Goal: Transaction & Acquisition: Purchase product/service

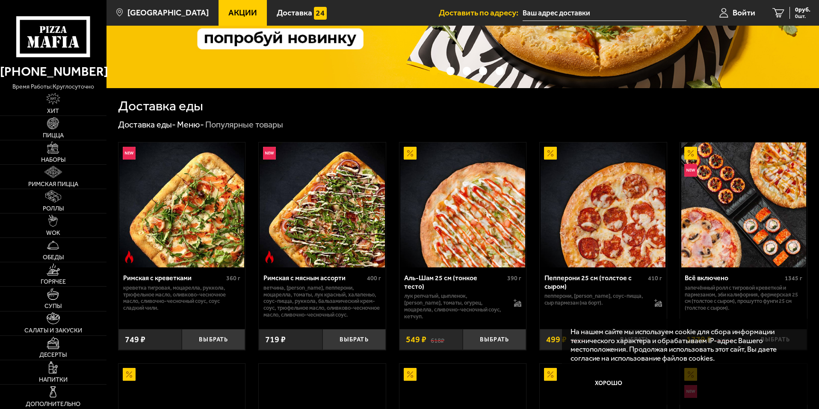
scroll to position [214, 0]
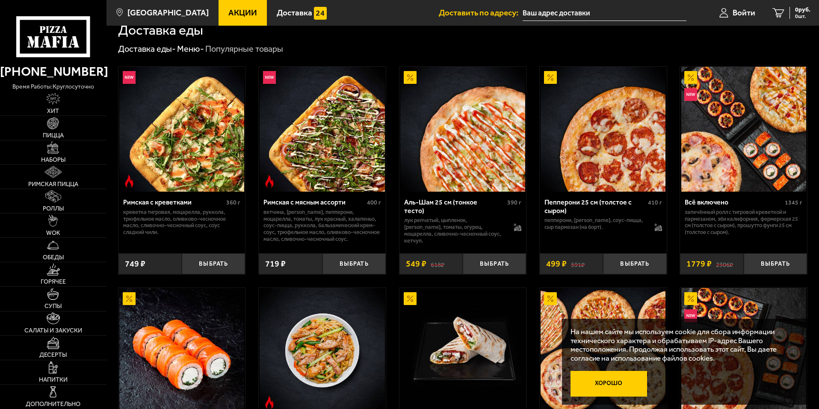
click at [612, 379] on button "Хорошо" at bounding box center [609, 384] width 77 height 26
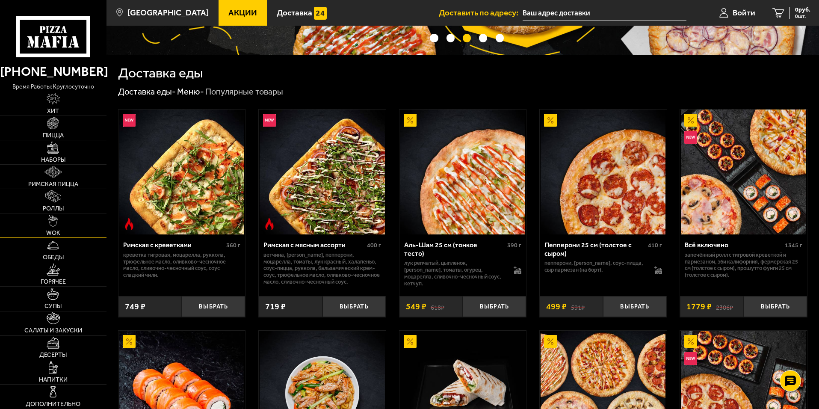
scroll to position [0, 0]
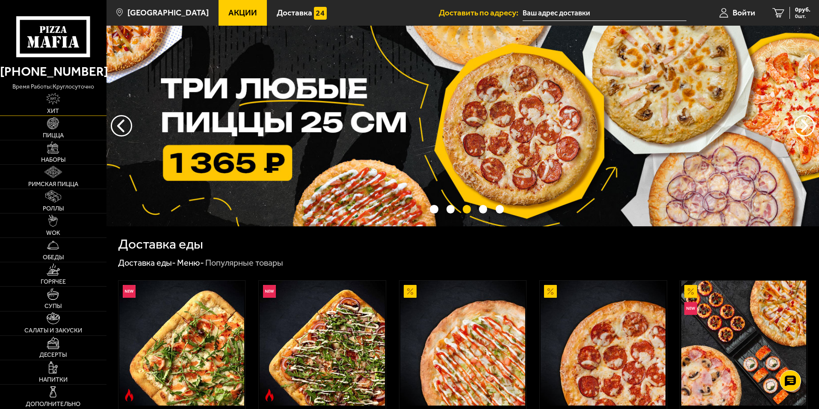
click at [61, 98] on link "Хит" at bounding box center [53, 104] width 107 height 24
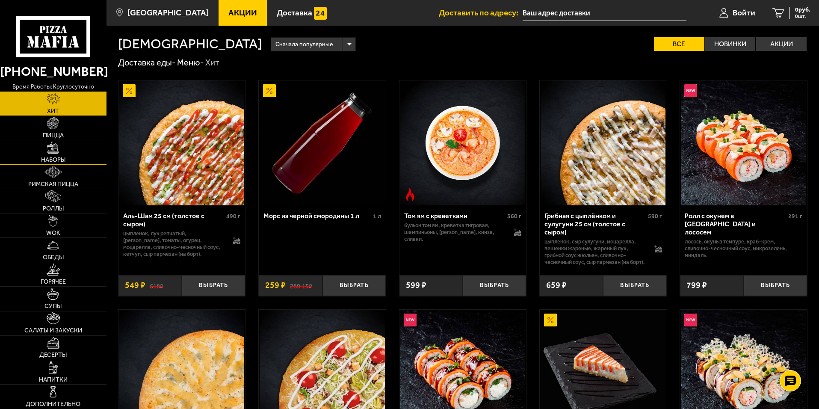
click at [54, 145] on img at bounding box center [53, 148] width 12 height 12
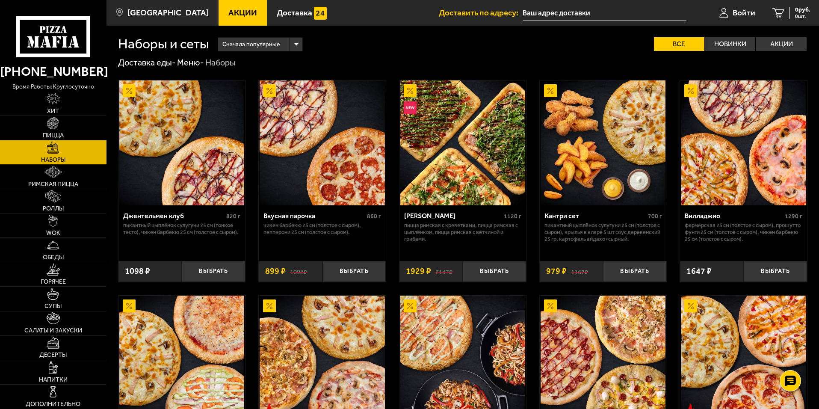
click at [294, 46] on div "Сначала популярные" at bounding box center [260, 45] width 84 height 14
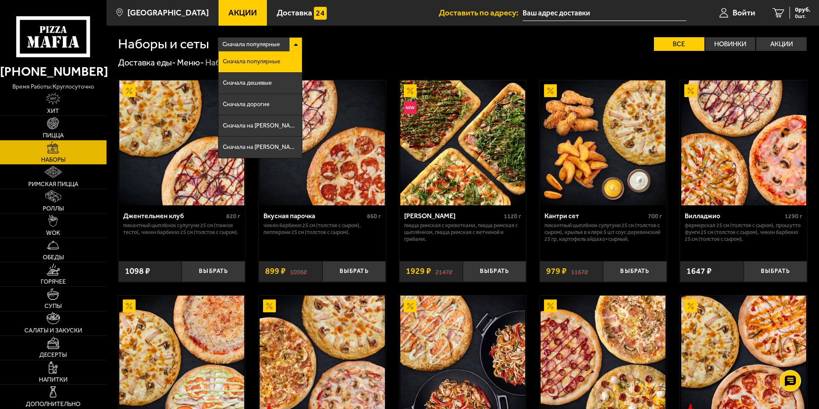
click at [281, 56] on li "Сначала популярные" at bounding box center [260, 61] width 83 height 21
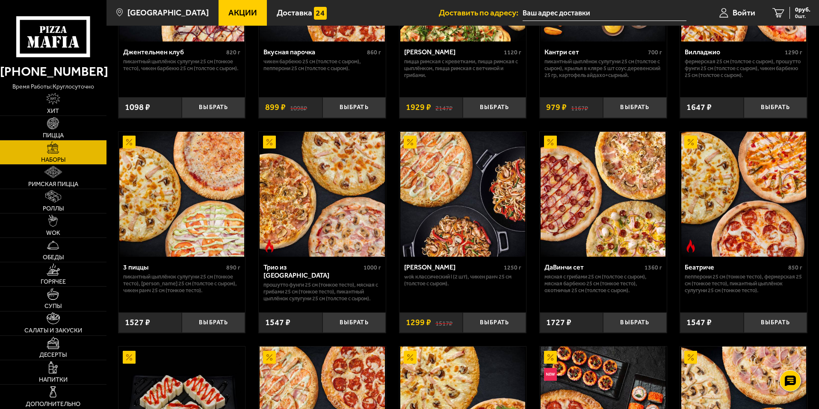
scroll to position [171, 0]
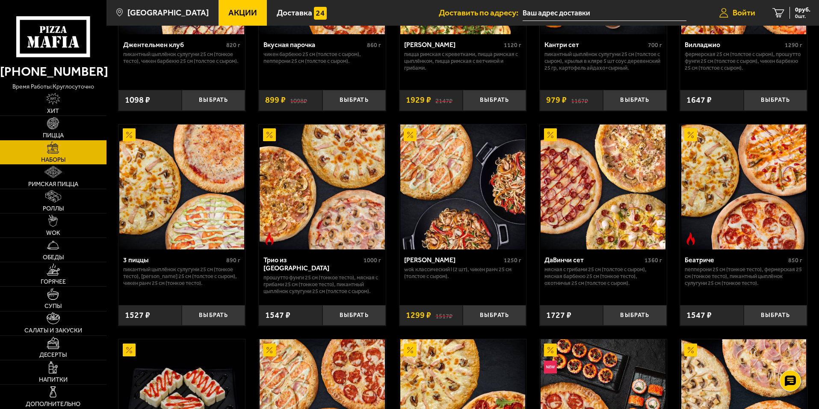
click at [737, 15] on span "Войти" at bounding box center [744, 13] width 23 height 8
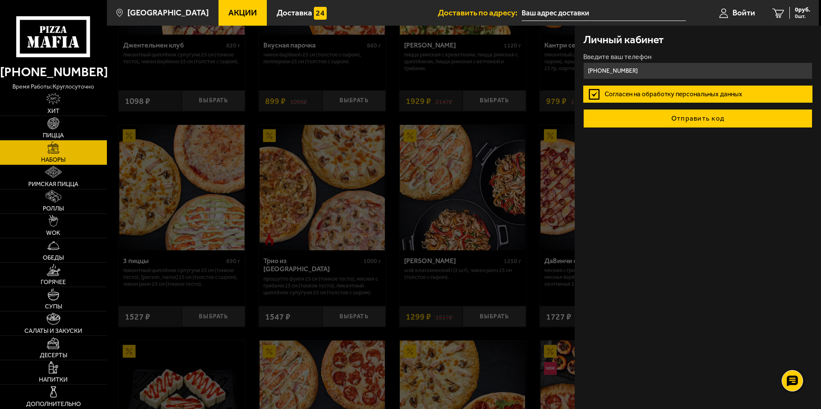
type input "[PHONE_NUMBER]"
click at [668, 117] on button "Отправить код" at bounding box center [698, 118] width 229 height 19
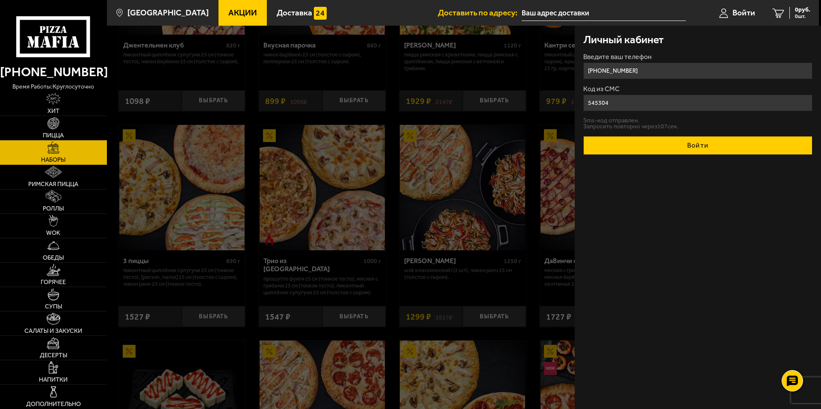
type input "545304"
click at [683, 147] on button "Войти" at bounding box center [698, 145] width 229 height 19
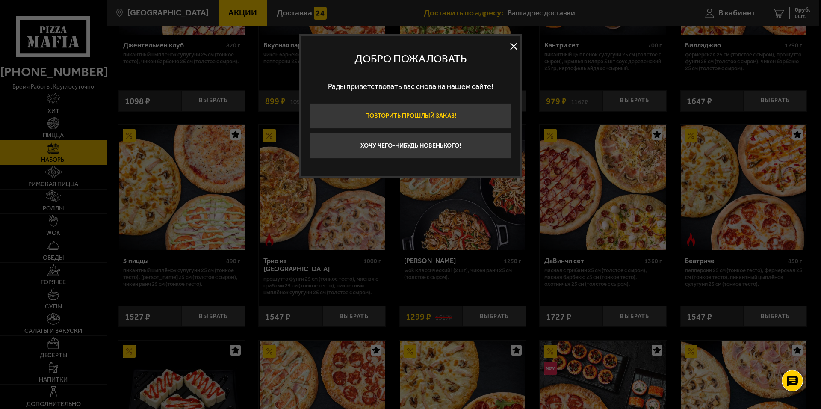
click at [428, 113] on button "Повторить прошлый заказ!" at bounding box center [411, 116] width 202 height 26
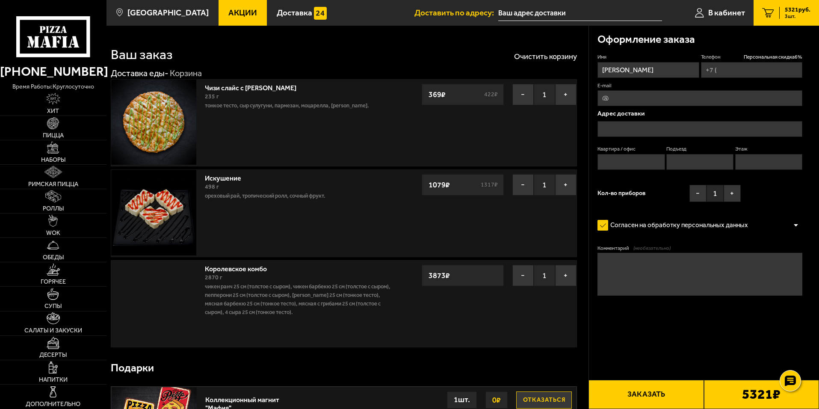
type input "[PHONE_NUMBER]"
type input "[STREET_ADDRESS]"
type input "1"
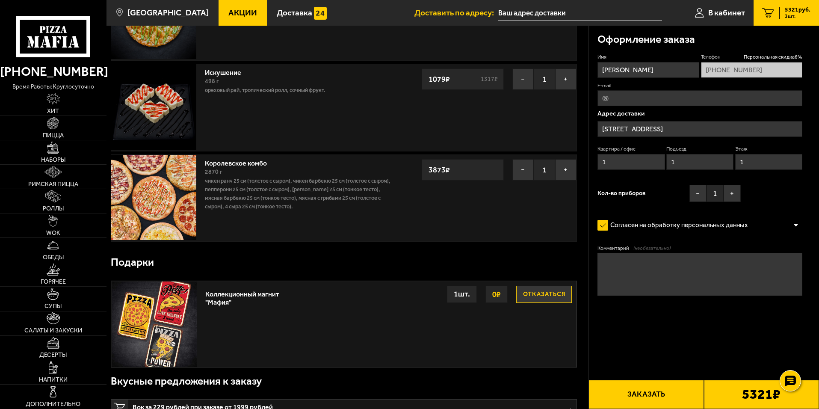
scroll to position [86, 0]
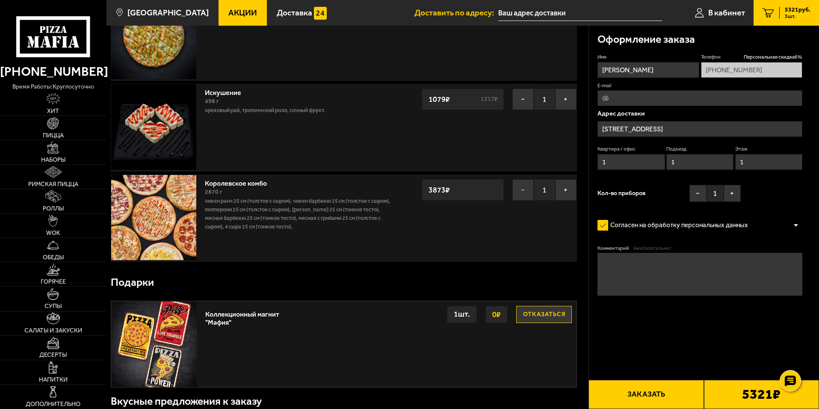
click at [518, 190] on button "−" at bounding box center [523, 189] width 21 height 21
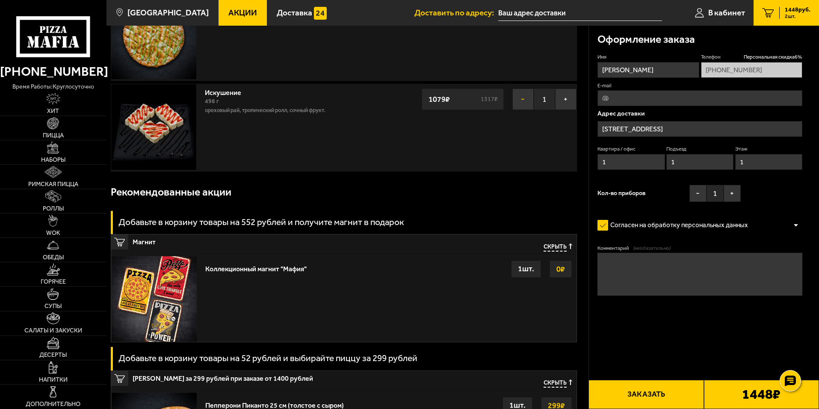
click at [521, 101] on button "−" at bounding box center [523, 99] width 21 height 21
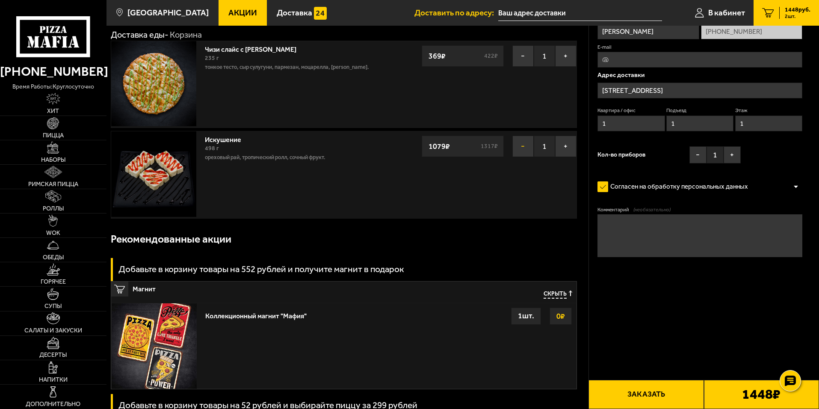
scroll to position [0, 0]
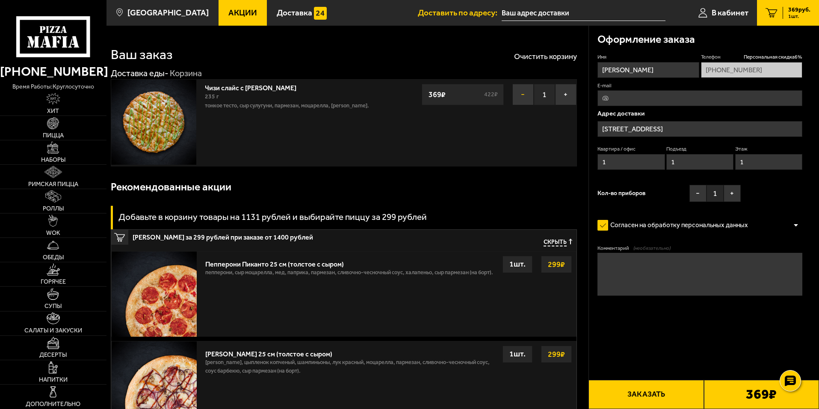
click at [525, 87] on button "−" at bounding box center [523, 94] width 21 height 21
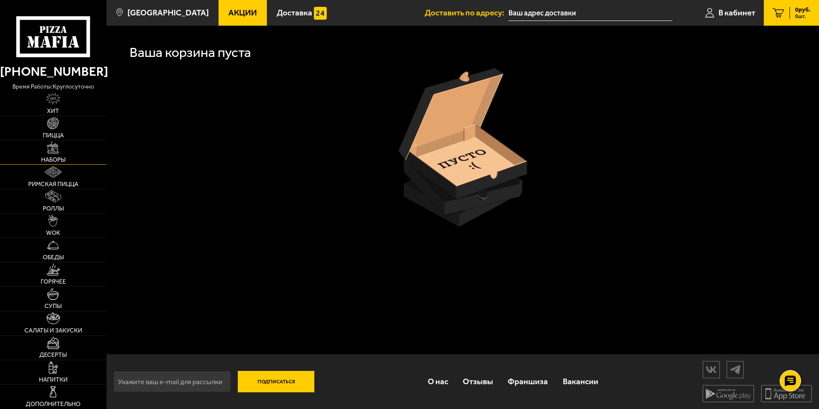
click at [51, 160] on span "Наборы" at bounding box center [53, 160] width 24 height 6
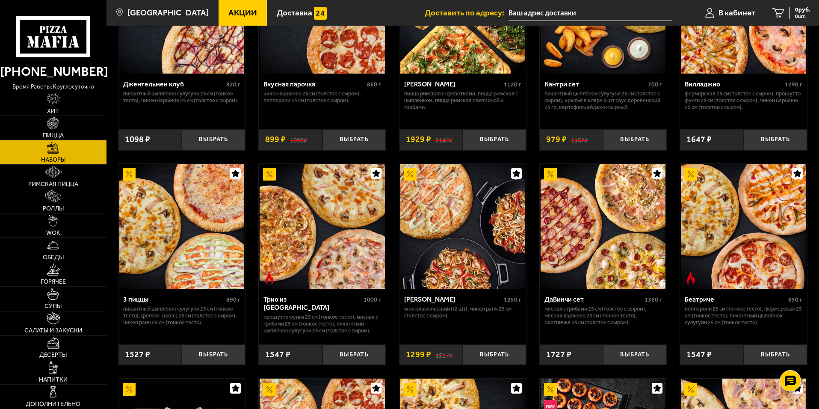
scroll to position [171, 0]
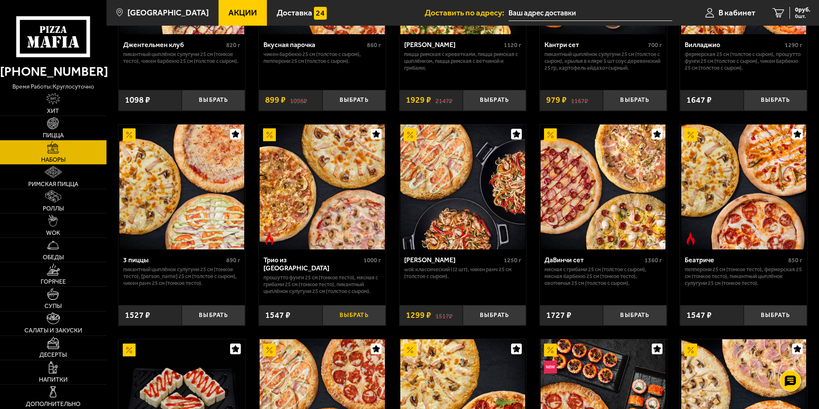
click at [361, 317] on button "Выбрать" at bounding box center [354, 315] width 63 height 21
click at [334, 313] on button "−" at bounding box center [333, 315] width 21 height 21
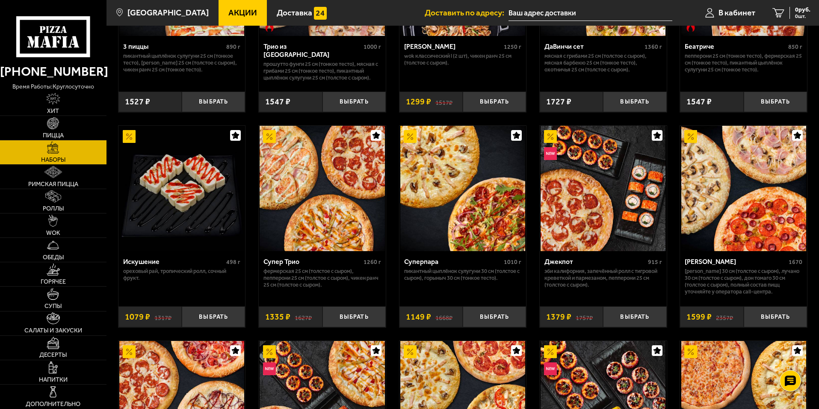
scroll to position [385, 0]
click at [690, 279] on p "[PERSON_NAME] 30 см (толстое с сыром), Лучано 30 см (толстое с сыром), Дон Тома…" at bounding box center [744, 280] width 118 height 27
copy p "Лучано"
drag, startPoint x: 767, startPoint y: 278, endPoint x: 794, endPoint y: 278, distance: 27.0
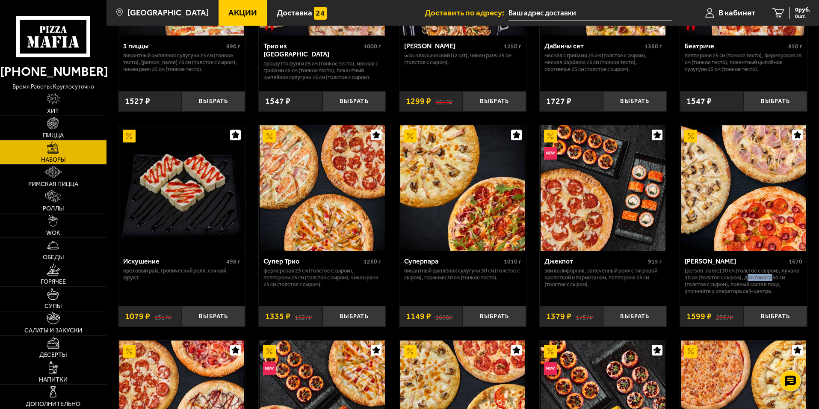
click at [794, 278] on p "[PERSON_NAME] 30 см (толстое с сыром), Лучано 30 см (толстое с сыром), Дон Тома…" at bounding box center [744, 280] width 118 height 27
copy p "[PERSON_NAME]"
drag, startPoint x: 685, startPoint y: 272, endPoint x: 726, endPoint y: 271, distance: 41.1
click at [726, 271] on p "[PERSON_NAME] 30 см (толстое с сыром), Лучано 30 см (толстое с сыром), Дон Тома…" at bounding box center [744, 280] width 118 height 27
copy p "[PERSON_NAME]"
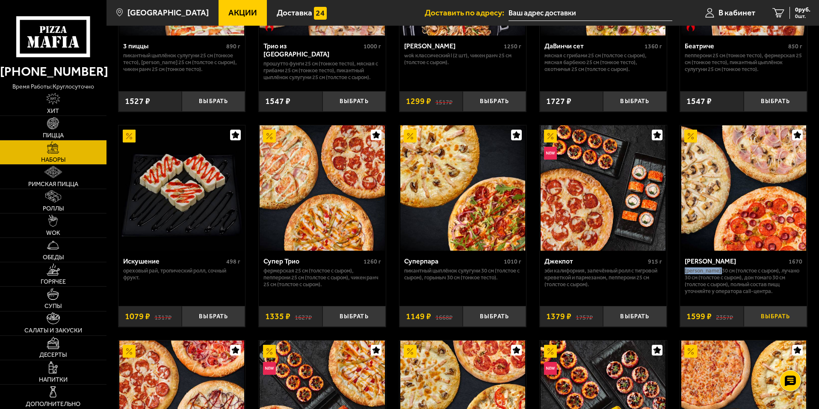
click at [776, 325] on button "Выбрать" at bounding box center [775, 316] width 63 height 21
click at [56, 133] on span "Пицца" at bounding box center [53, 136] width 21 height 6
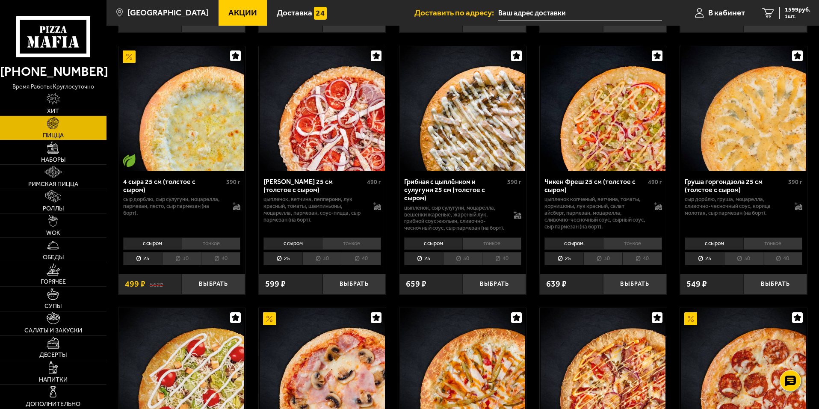
scroll to position [556, 0]
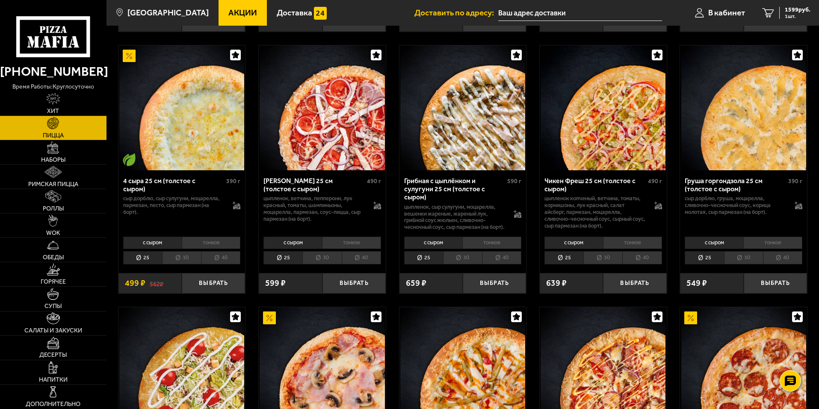
click at [217, 243] on li "тонкое" at bounding box center [211, 243] width 59 height 12
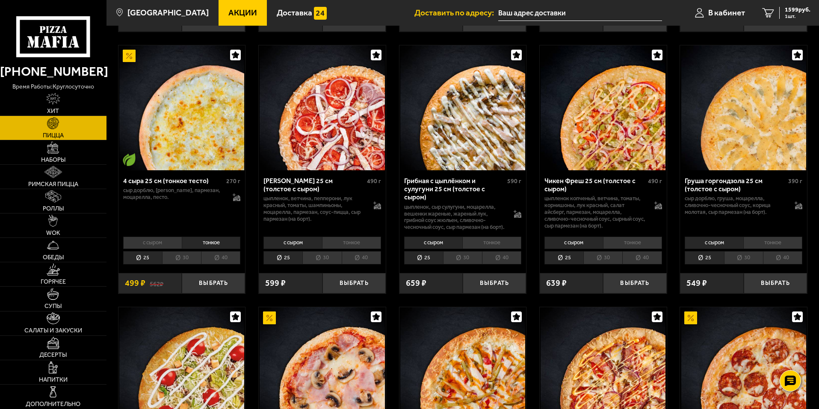
click at [190, 257] on li "30" at bounding box center [181, 257] width 39 height 13
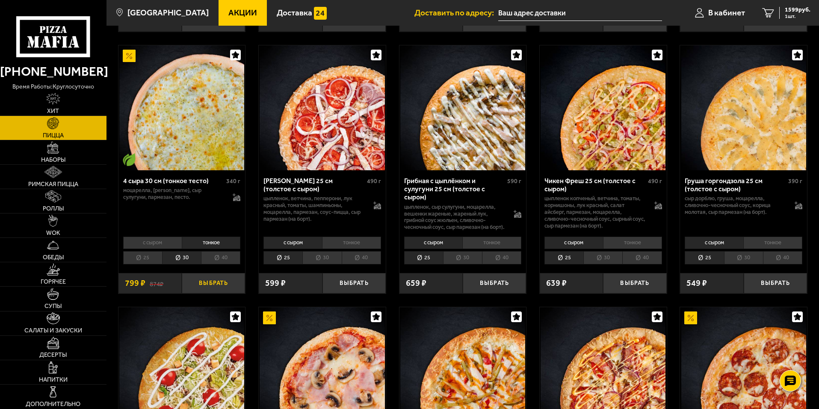
click at [207, 285] on button "Выбрать" at bounding box center [213, 283] width 63 height 21
click at [785, 11] on span "2398 руб." at bounding box center [798, 10] width 26 height 6
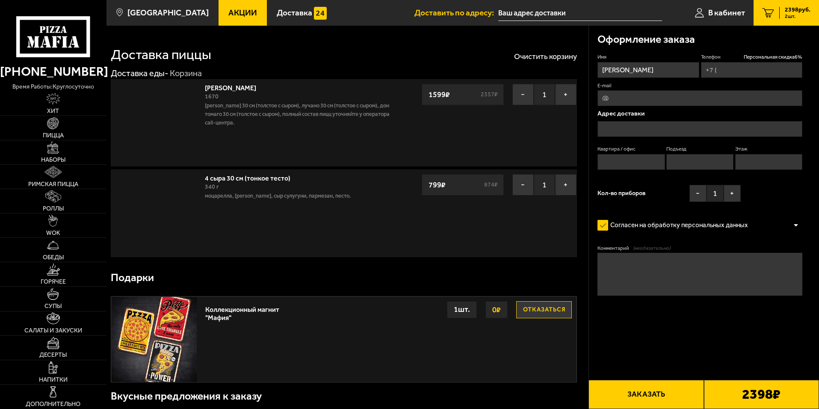
type input "[PHONE_NUMBER]"
type input "[STREET_ADDRESS]"
type input "1"
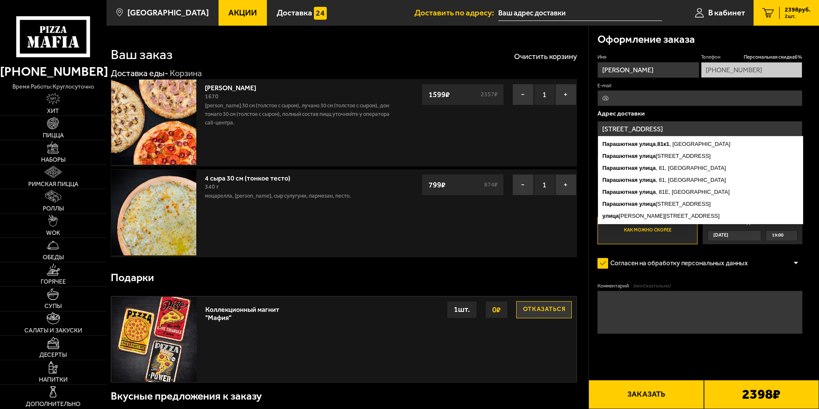
click at [686, 129] on input "[STREET_ADDRESS]" at bounding box center [700, 129] width 205 height 16
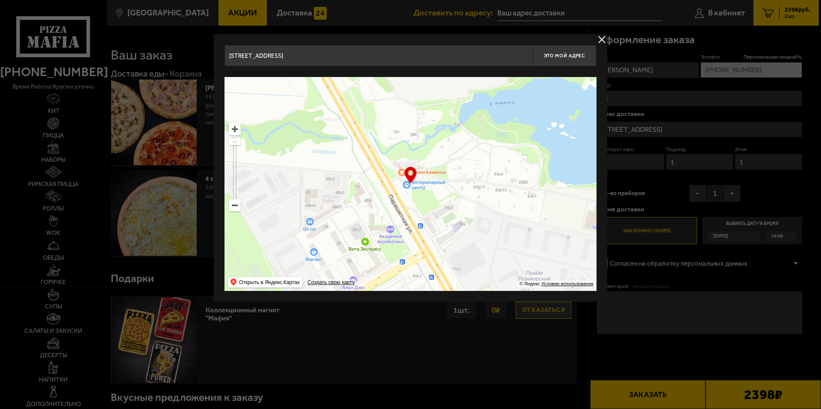
click at [437, 56] on input "[STREET_ADDRESS]" at bounding box center [379, 55] width 308 height 21
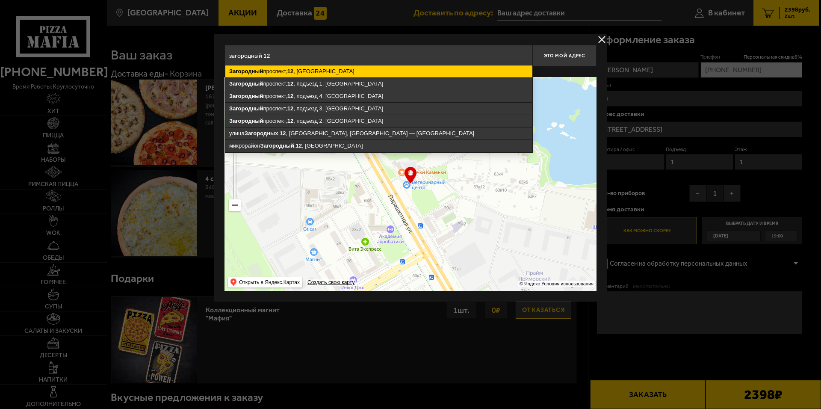
click at [290, 69] on ymaps "12" at bounding box center [290, 71] width 6 height 6
type input "[STREET_ADDRESS]"
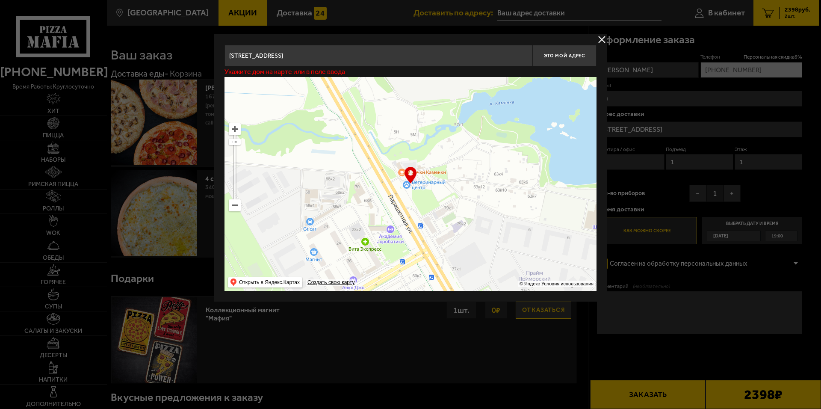
type input "[STREET_ADDRESS]"
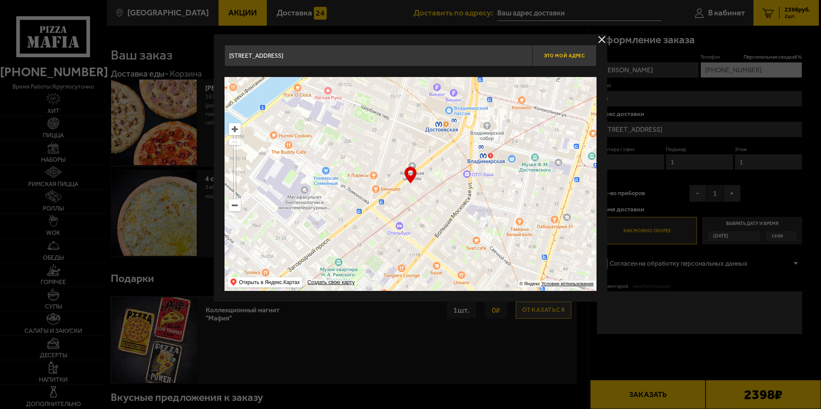
click at [567, 54] on span "Это мой адрес" at bounding box center [564, 56] width 41 height 6
type input "[STREET_ADDRESS]"
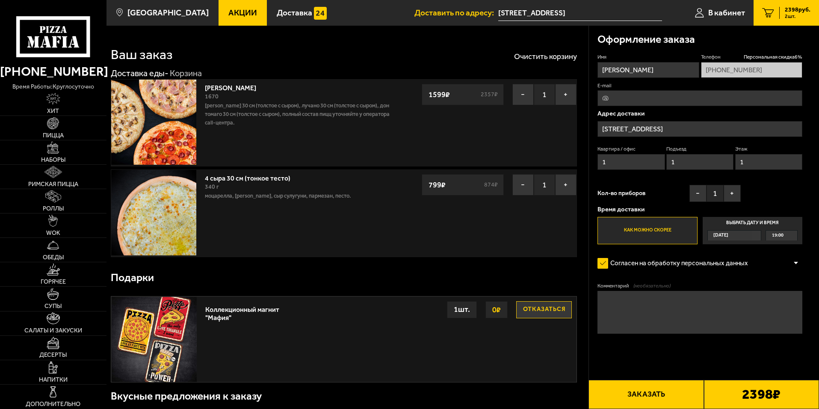
click at [625, 162] on input "1" at bounding box center [631, 162] width 67 height 16
type input "10"
click at [683, 165] on input "1" at bounding box center [700, 162] width 67 height 16
drag, startPoint x: 759, startPoint y: 158, endPoint x: 731, endPoint y: 160, distance: 28.7
click at [731, 160] on div "Квартира / офис 10 Подъезд 1 Этаж 1" at bounding box center [700, 159] width 205 height 29
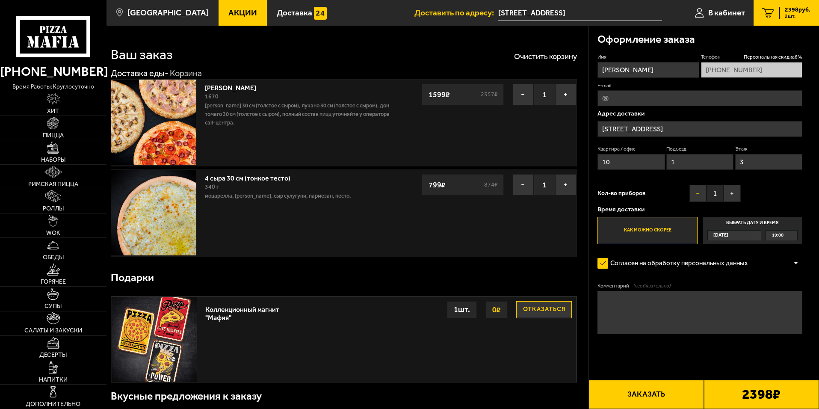
type input "3"
click at [695, 191] on button "−" at bounding box center [698, 193] width 17 height 17
click at [742, 232] on div "[DATE]" at bounding box center [730, 236] width 45 height 10
click at [0, 0] on input "Выбрать дату и время [DATE] 19:00" at bounding box center [0, 0] width 0 height 0
click at [728, 236] on span "[DATE]" at bounding box center [721, 236] width 15 height 10
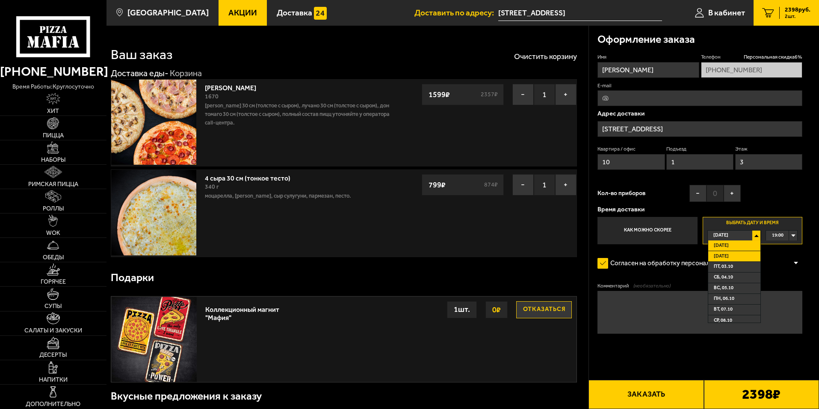
click at [732, 255] on li "[DATE]" at bounding box center [734, 256] width 52 height 11
click at [790, 234] on div "00:00" at bounding box center [781, 236] width 31 height 10
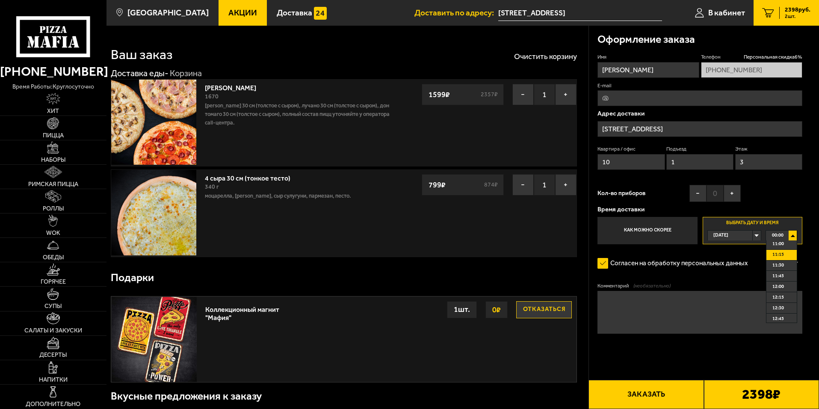
scroll to position [428, 0]
click at [777, 248] on span "10:00" at bounding box center [779, 245] width 12 height 10
